Goal: Transaction & Acquisition: Purchase product/service

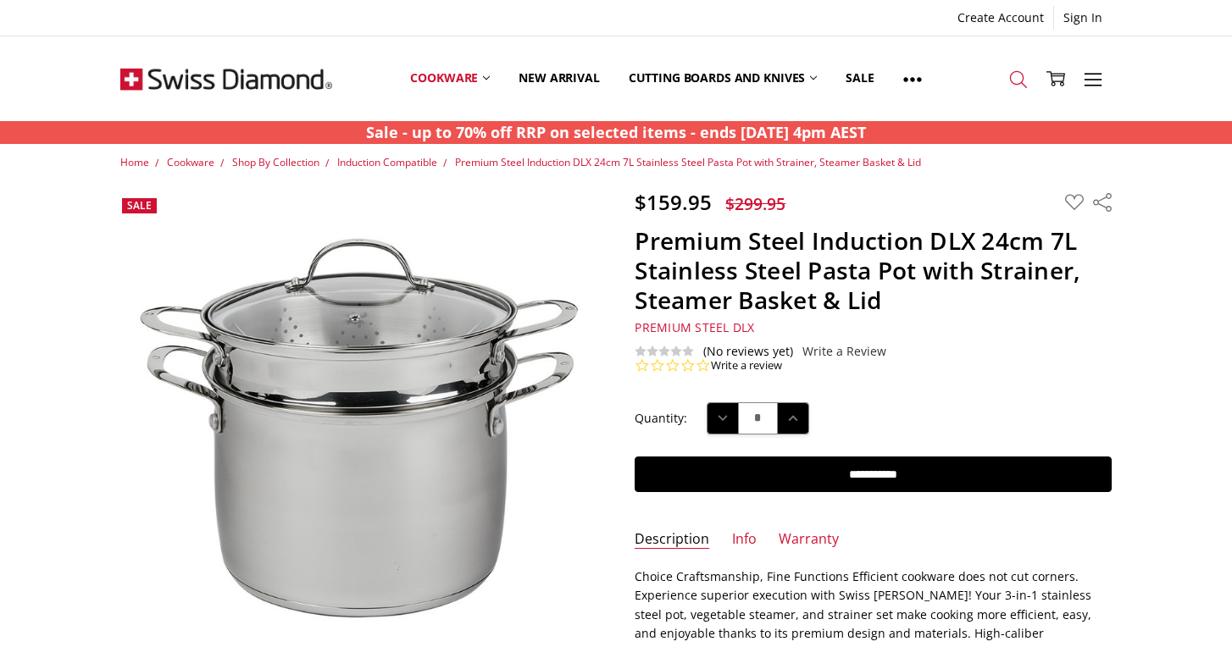
click at [1016, 80] on icon at bounding box center [1018, 79] width 19 height 19
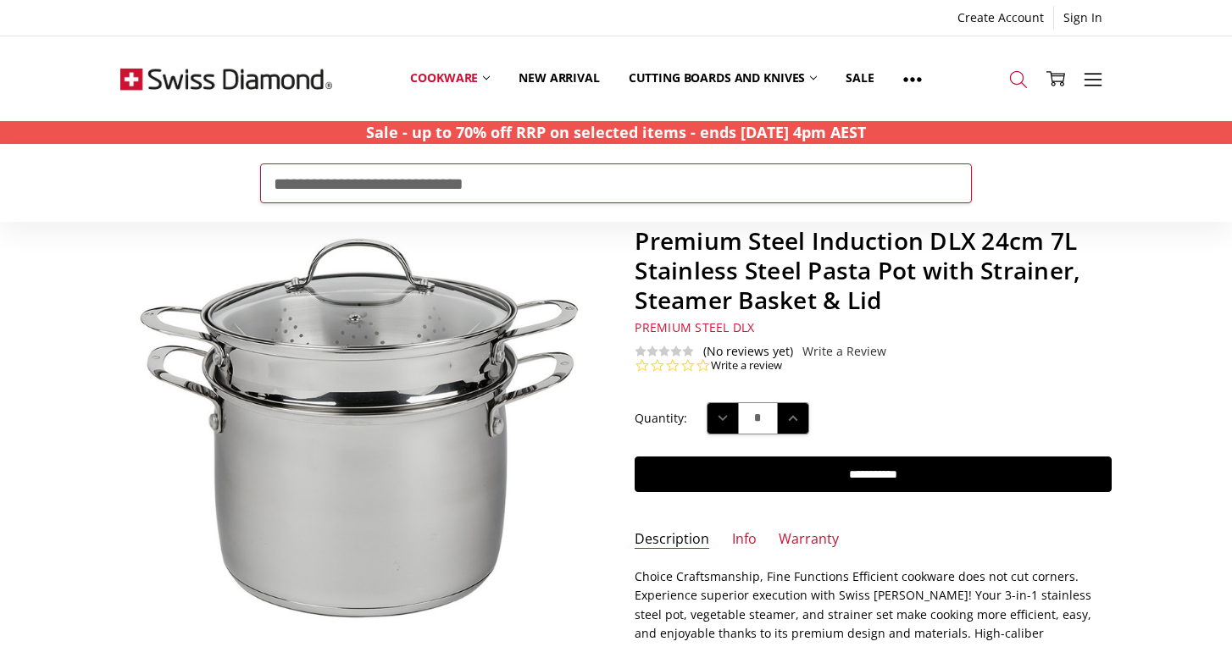
type input "**********"
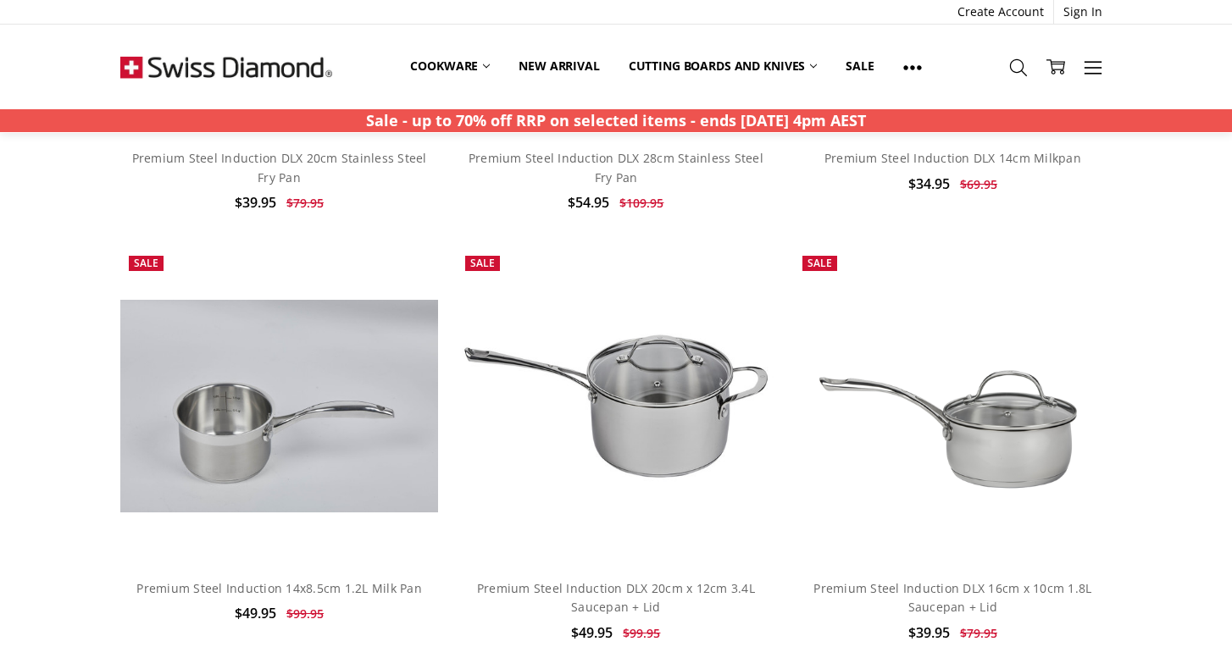
scroll to position [1529, 0]
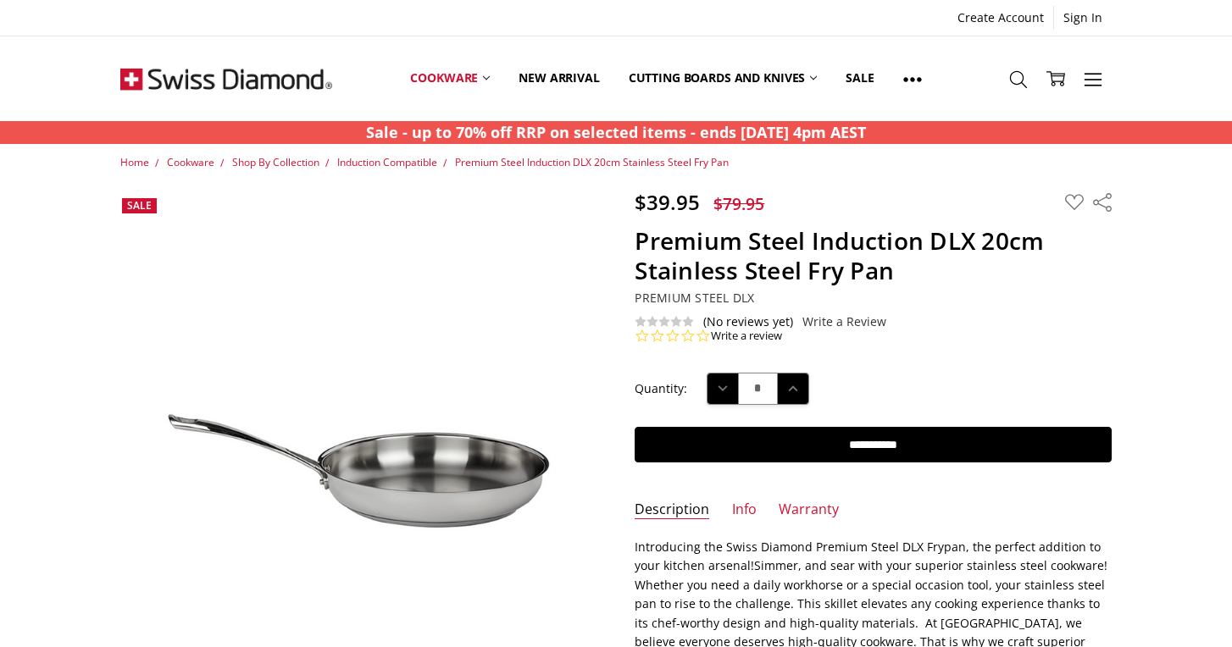
click at [729, 294] on span "Premium Steel DLX" at bounding box center [693, 298] width 119 height 16
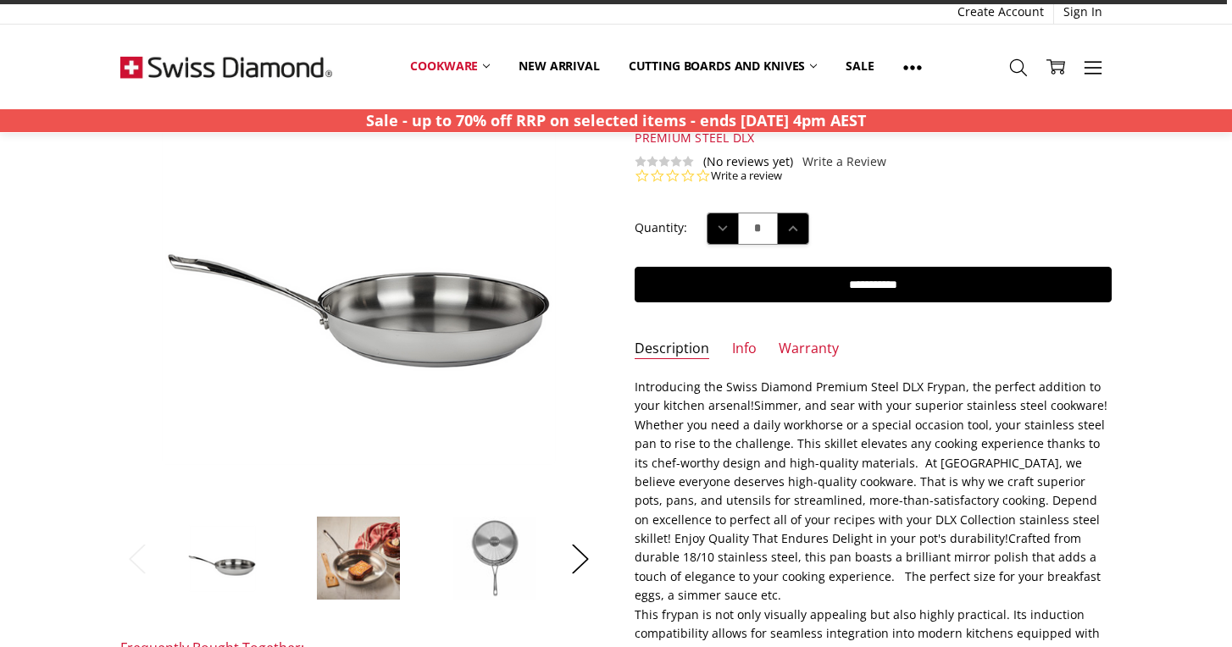
scroll to position [162, 0]
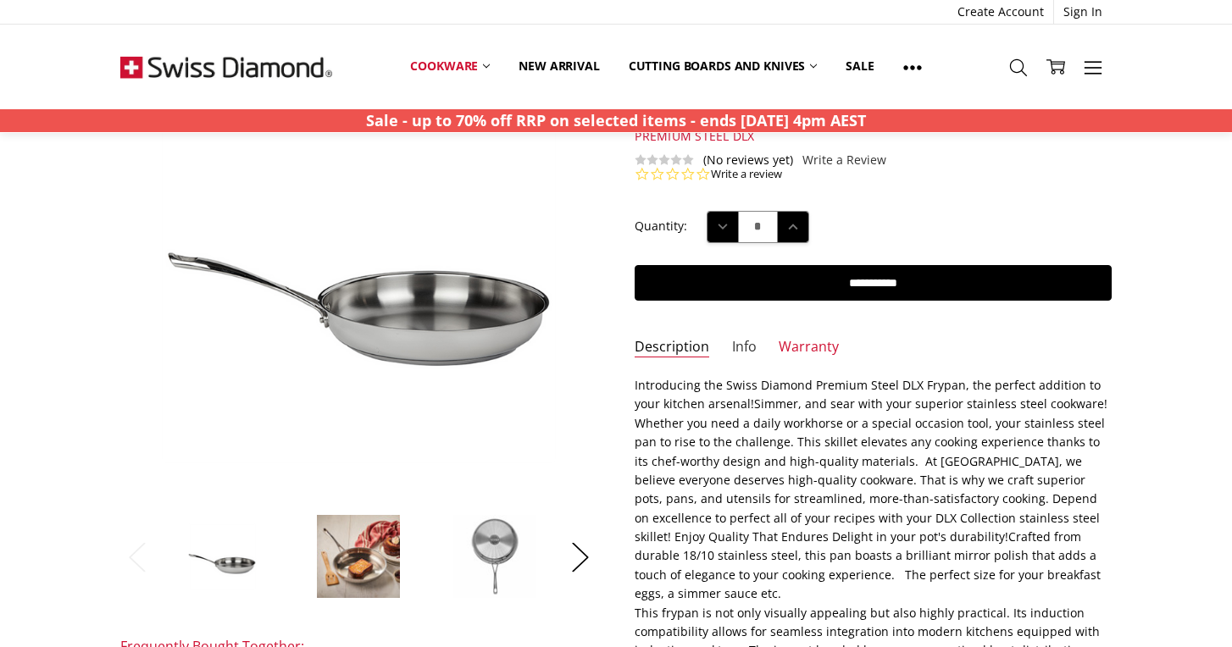
click at [737, 339] on link "Info" at bounding box center [744, 347] width 25 height 19
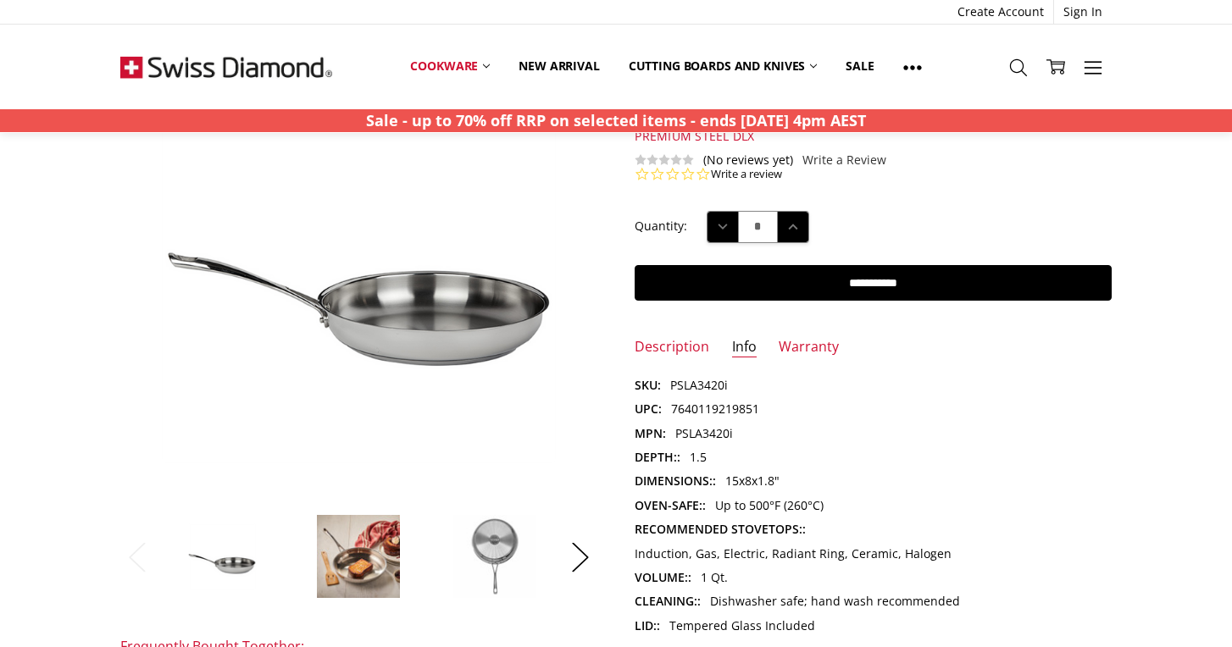
click at [377, 572] on img at bounding box center [358, 556] width 85 height 85
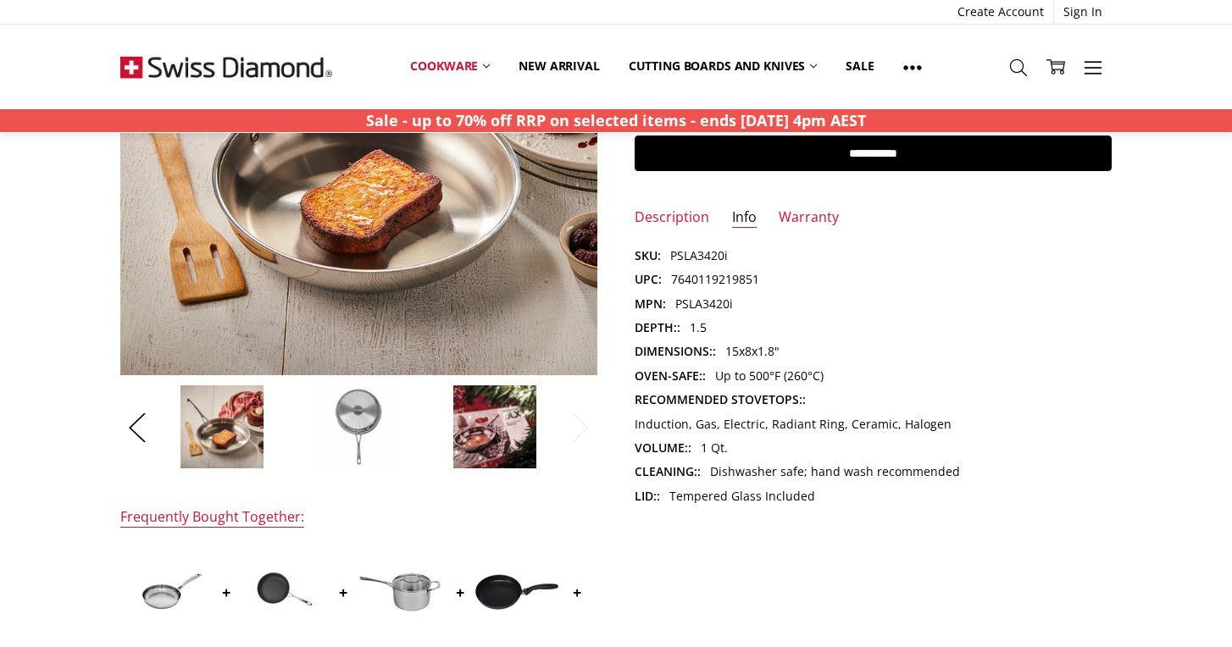
scroll to position [291, 0]
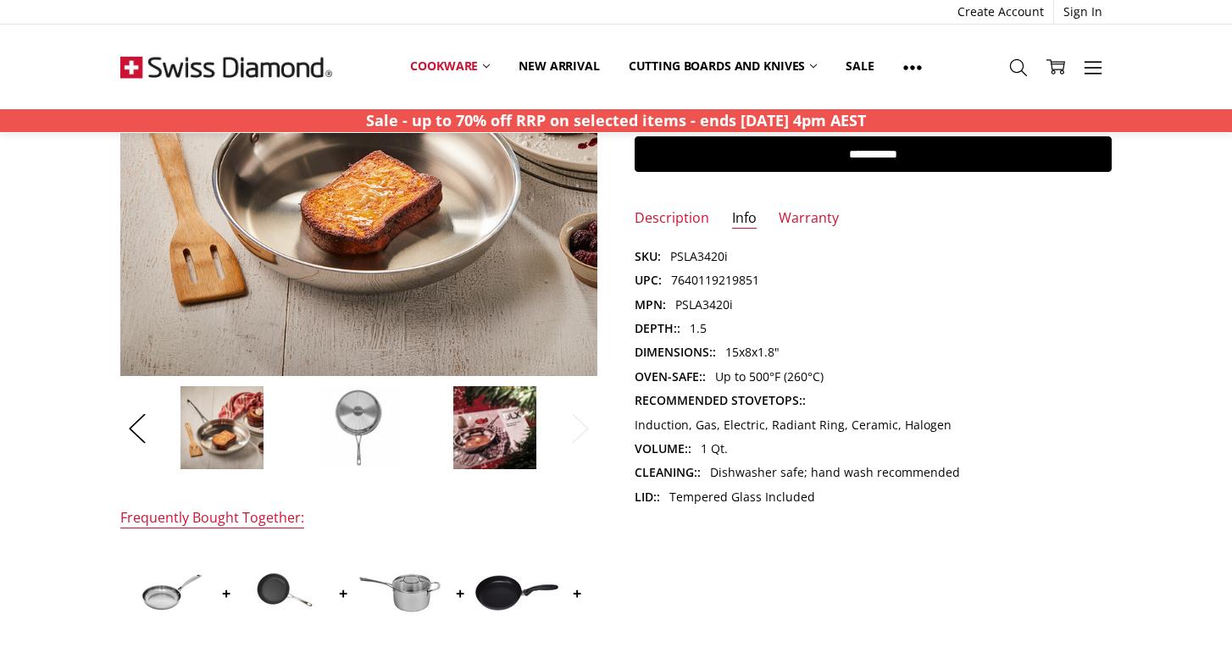
click at [510, 433] on img at bounding box center [494, 427] width 85 height 85
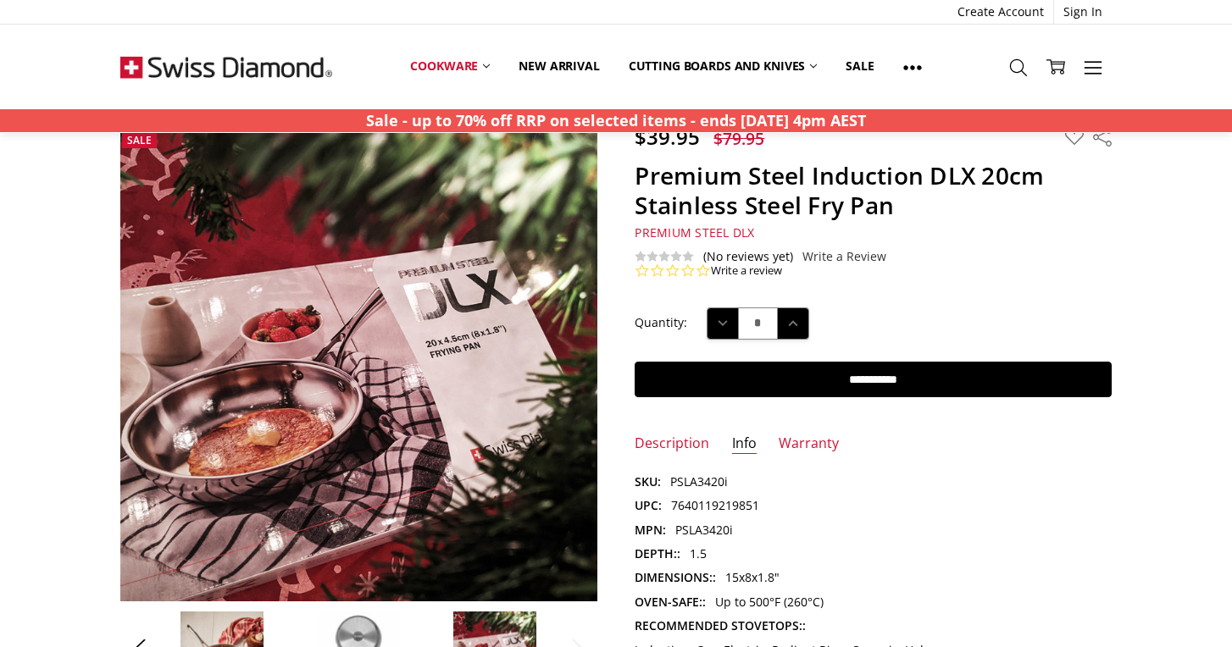
scroll to position [64, 0]
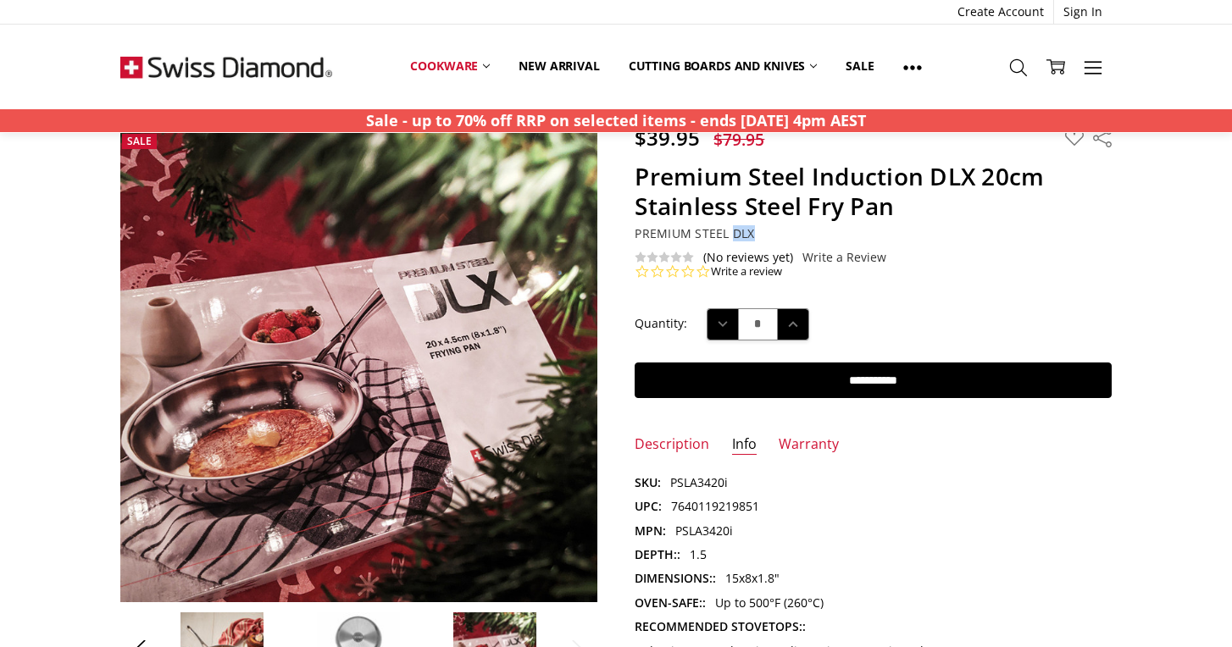
drag, startPoint x: 763, startPoint y: 235, endPoint x: 734, endPoint y: 235, distance: 28.8
click at [733, 235] on h5 "Premium Steel DLX" at bounding box center [872, 233] width 477 height 15
drag, startPoint x: 755, startPoint y: 230, endPoint x: 734, endPoint y: 230, distance: 21.2
click at [734, 230] on h5 "Premium Steel DLX" at bounding box center [872, 233] width 477 height 15
click at [928, 222] on section "$39.95 $79.95 MSRP: You save Add to Wish List" at bounding box center [873, 202] width 514 height 154
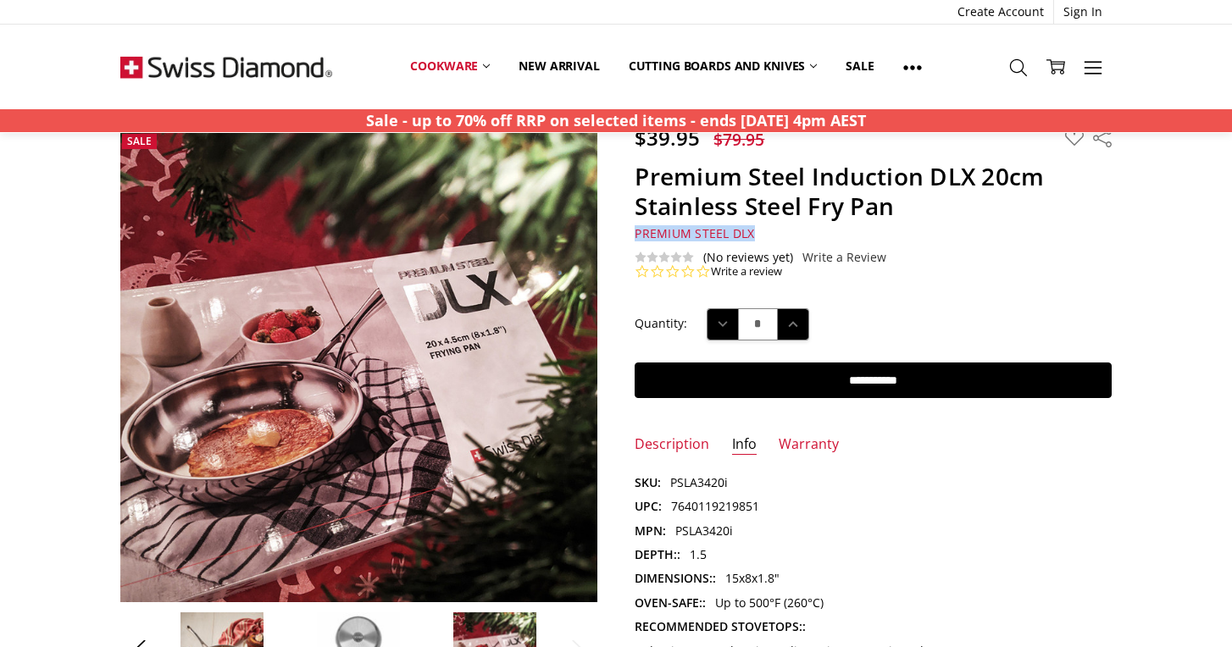
drag, startPoint x: 627, startPoint y: 229, endPoint x: 786, endPoint y: 228, distance: 159.2
click at [785, 228] on section "$39.95 $79.95 MSRP: You save Add to Wish List" at bounding box center [873, 202] width 514 height 154
click at [972, 221] on section "$39.95 $79.95 MSRP: You save Add to Wish List" at bounding box center [873, 202] width 514 height 154
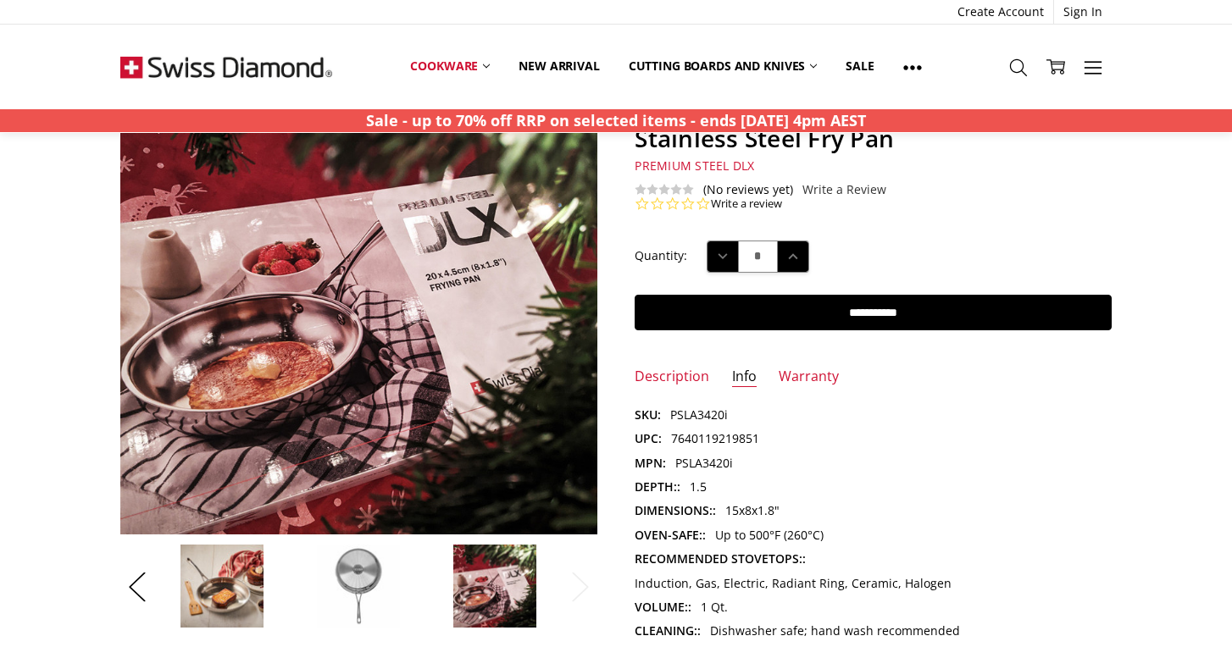
scroll to position [0, 0]
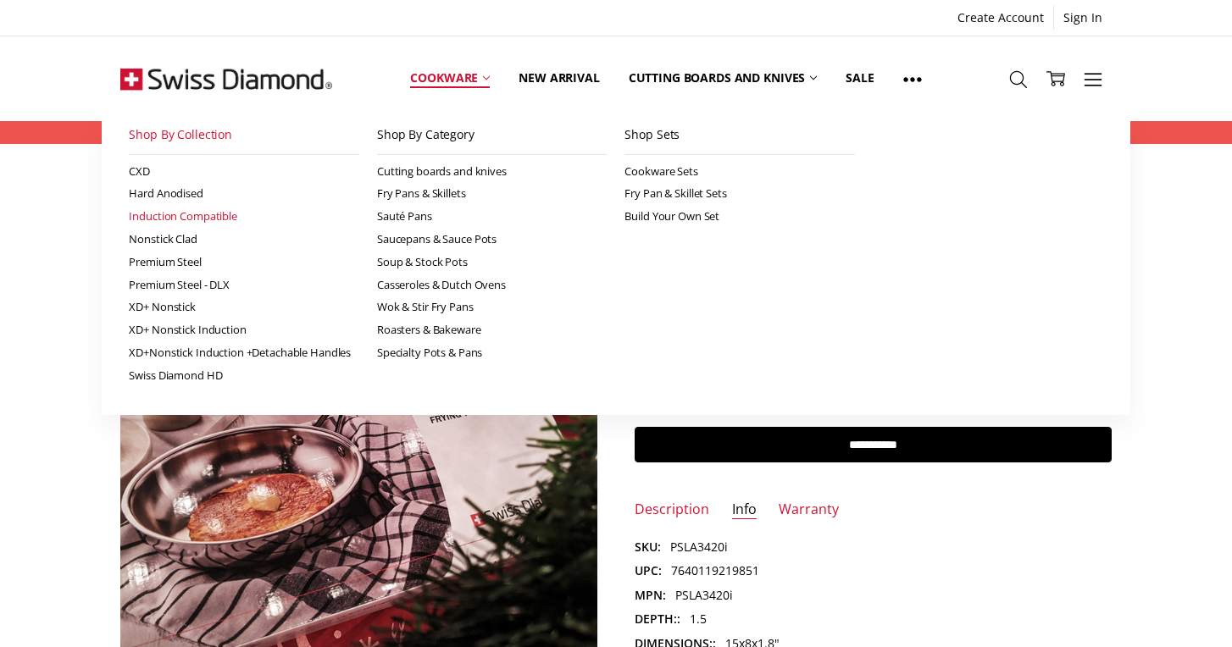
click at [219, 215] on link "Induction Compatible" at bounding box center [244, 216] width 230 height 23
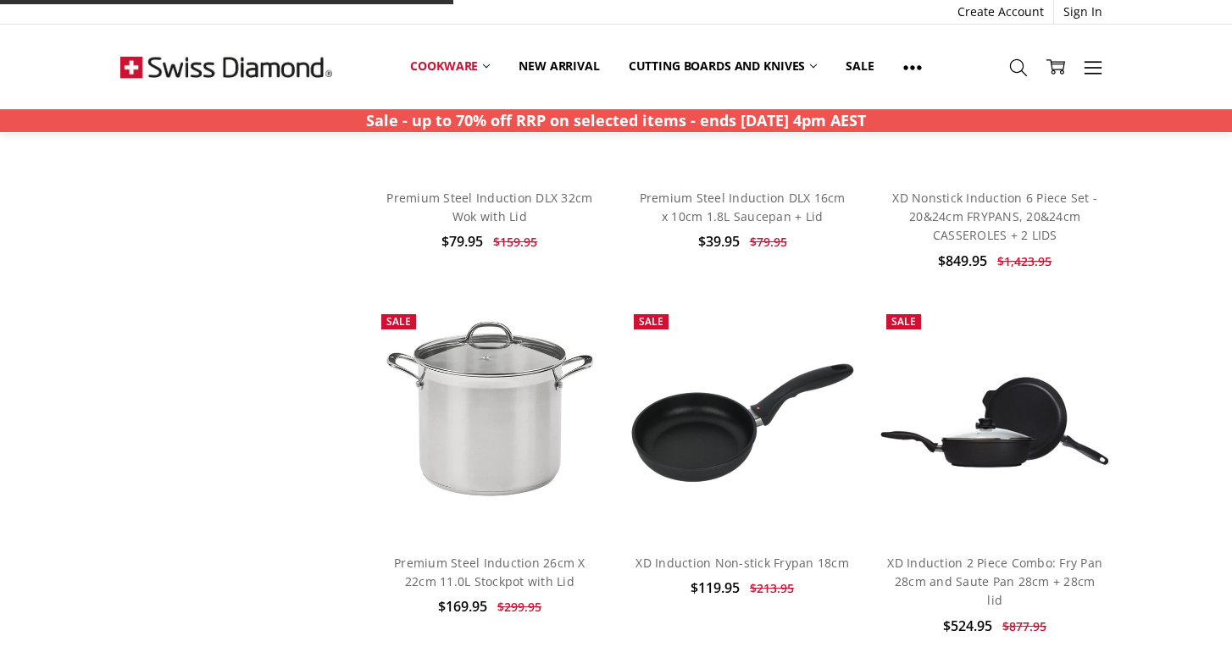
scroll to position [1062, 0]
